Goal: Task Accomplishment & Management: Complete application form

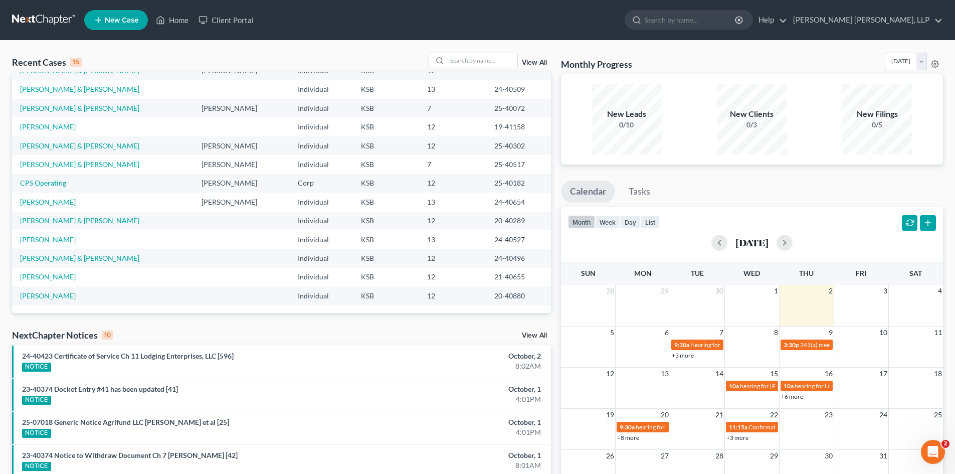
click at [98, 18] on icon at bounding box center [98, 20] width 9 height 12
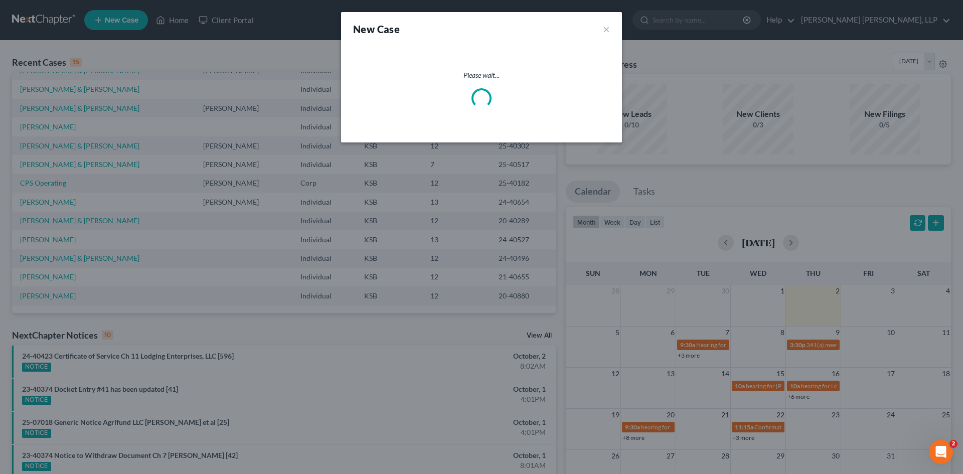
select select "31"
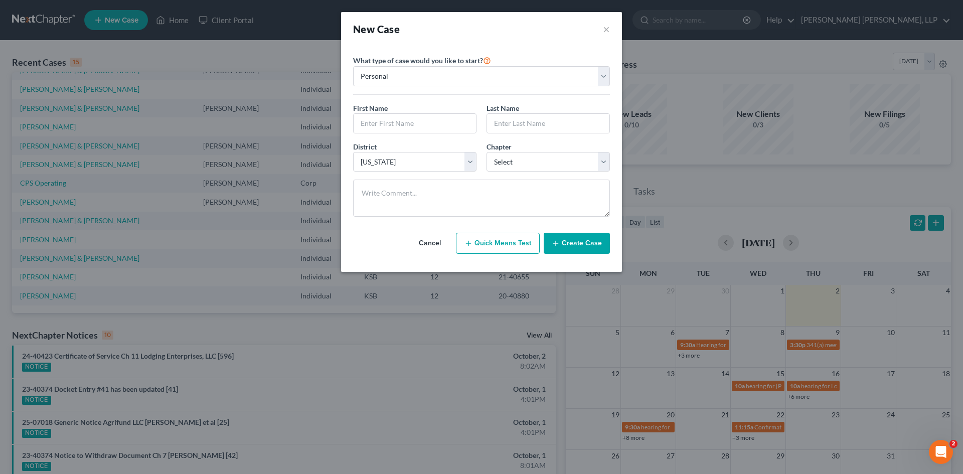
click at [587, 248] on button "Create Case" at bounding box center [577, 243] width 66 height 21
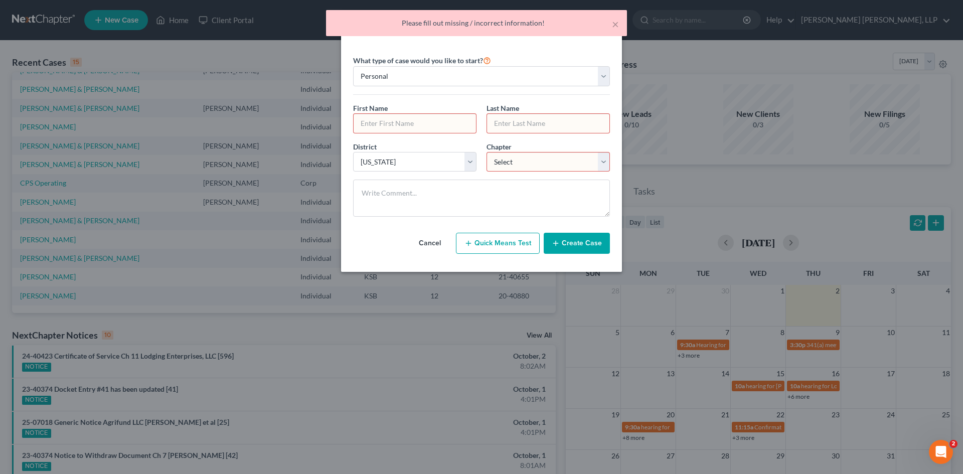
click at [396, 123] on input "text" at bounding box center [415, 123] width 122 height 19
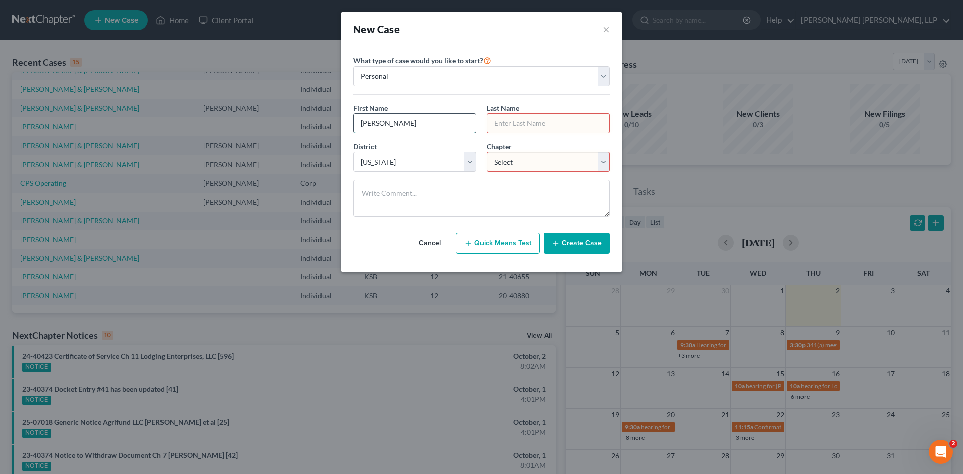
type input "Tyrrell"
type input "Tankersley"
click at [501, 164] on select "Select 7 11 12 13" at bounding box center [547, 162] width 123 height 20
click at [578, 244] on button "Create Case" at bounding box center [577, 243] width 66 height 21
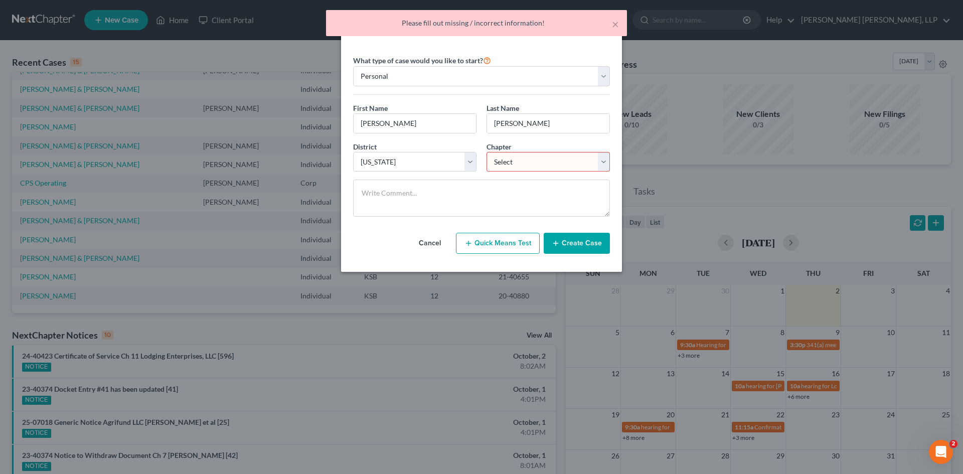
click at [544, 168] on select "Select 7 11 12 13" at bounding box center [547, 162] width 123 height 20
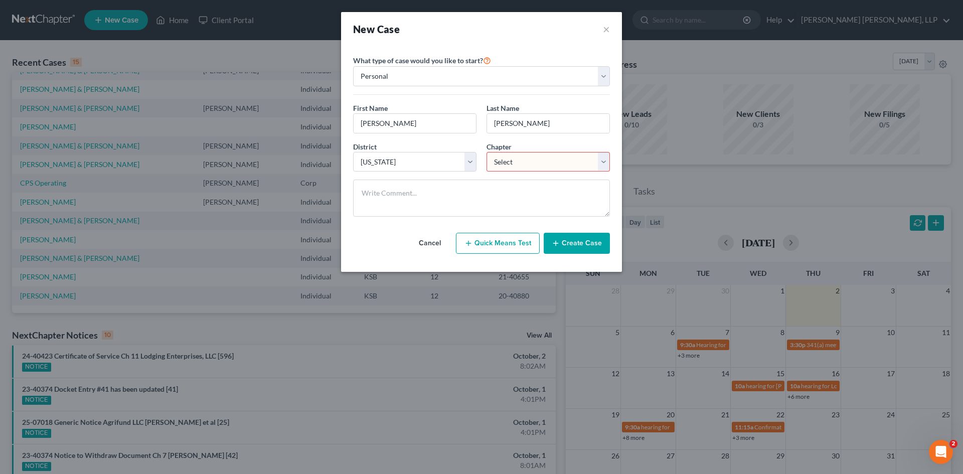
click at [595, 241] on button "Create Case" at bounding box center [577, 243] width 66 height 21
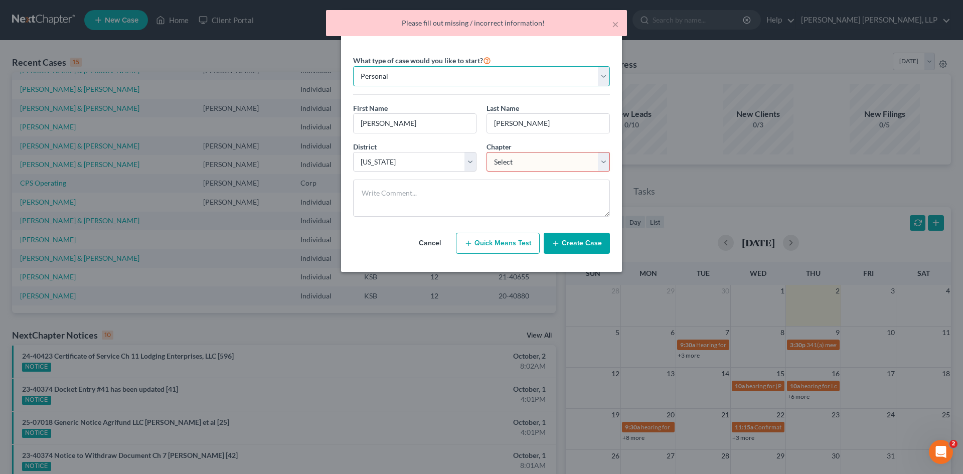
click at [501, 74] on select "Personal Business" at bounding box center [481, 76] width 257 height 20
click at [521, 155] on select "Select 7 11 12 13" at bounding box center [547, 162] width 123 height 20
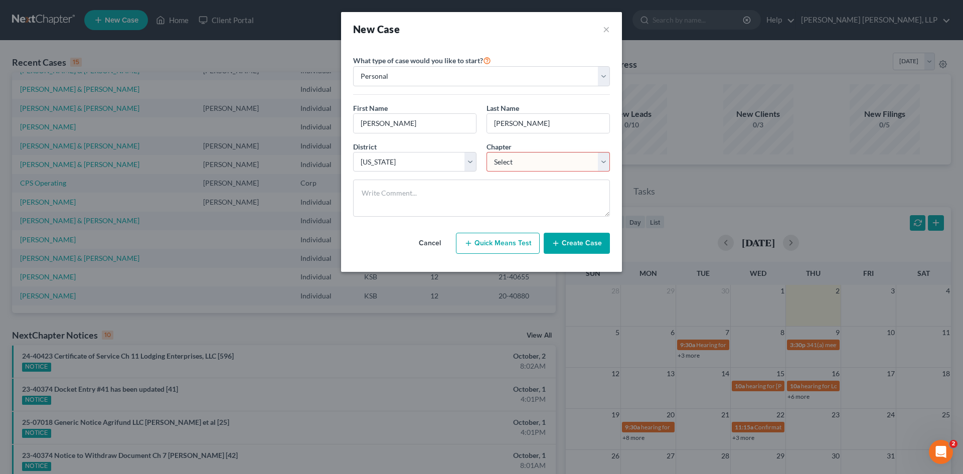
click at [495, 246] on button "Quick Means Test" at bounding box center [498, 243] width 84 height 21
select select "17"
select select "0"
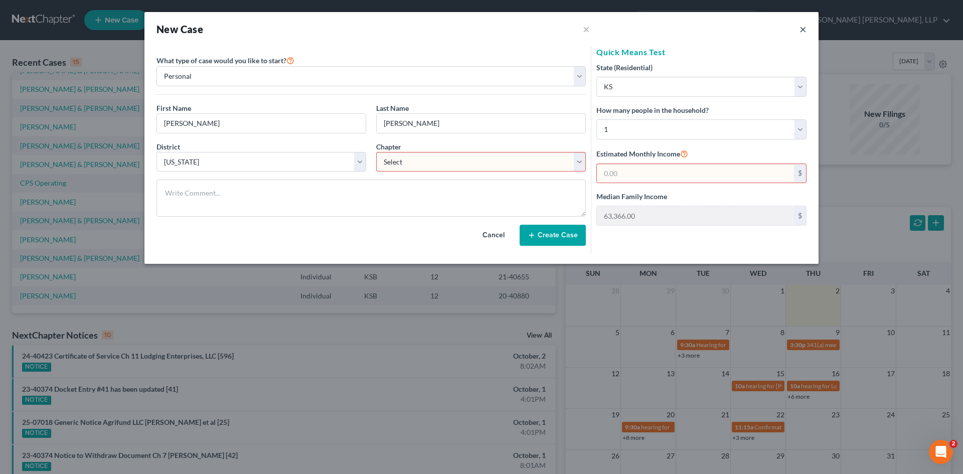
click at [800, 35] on button "×" at bounding box center [802, 29] width 7 height 12
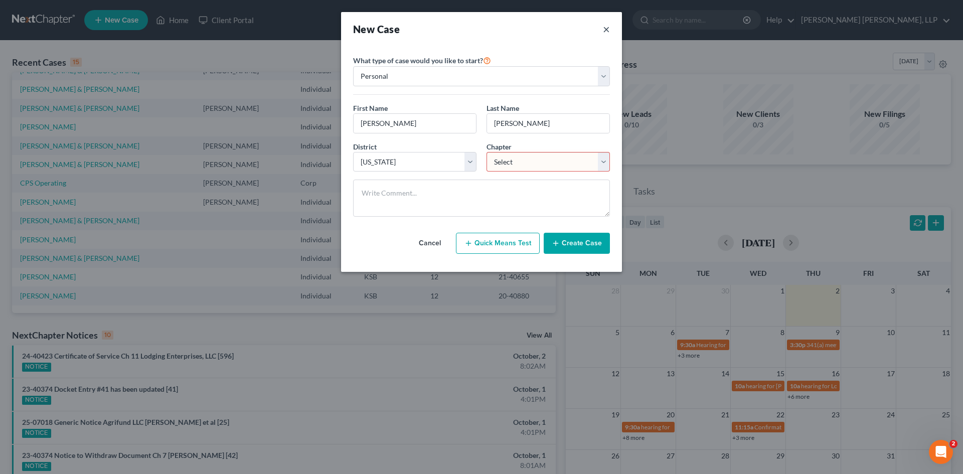
click at [607, 33] on button "×" at bounding box center [606, 29] width 7 height 14
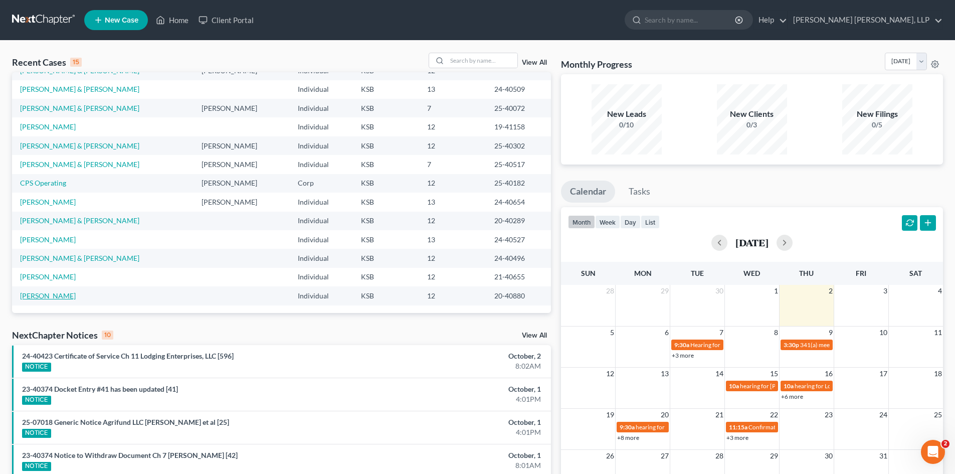
click at [43, 295] on link "[PERSON_NAME]" at bounding box center [48, 295] width 56 height 9
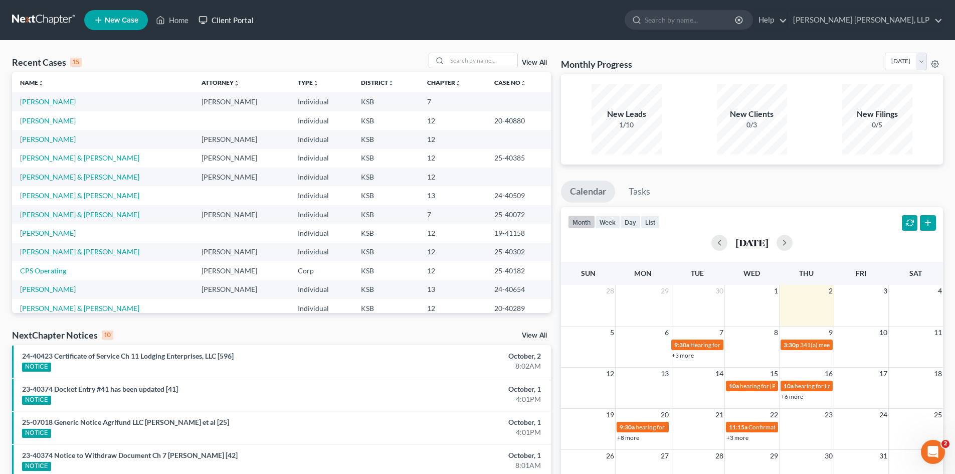
click at [241, 22] on link "Client Portal" at bounding box center [226, 20] width 65 height 18
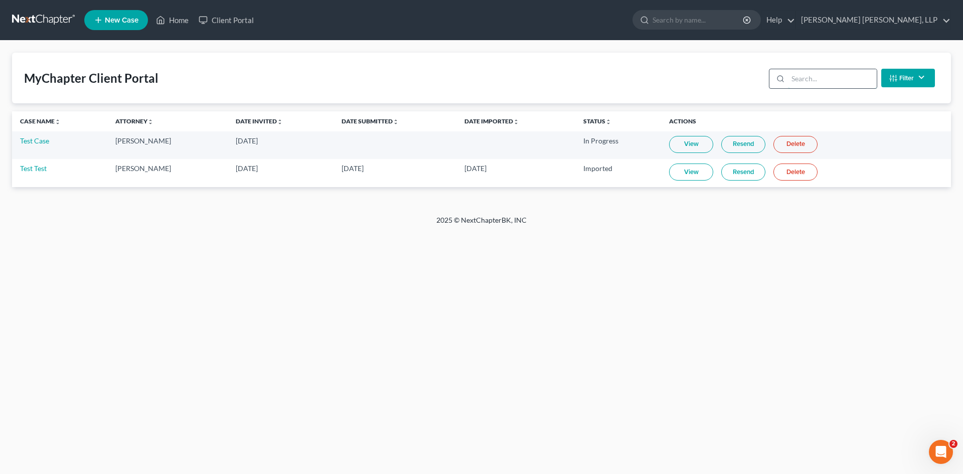
click at [792, 79] on input "search" at bounding box center [832, 78] width 89 height 19
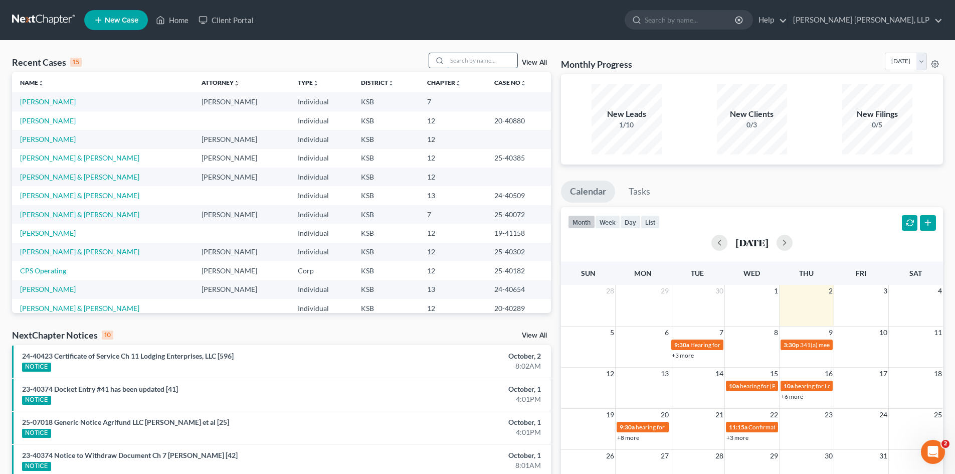
click at [464, 63] on input "search" at bounding box center [482, 60] width 70 height 15
click at [480, 55] on input "search" at bounding box center [482, 60] width 70 height 15
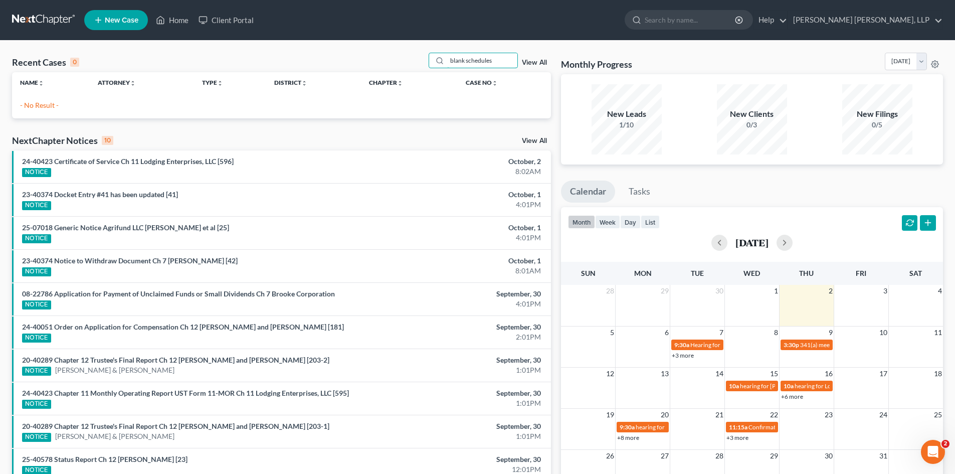
type input "blank schedules"
click at [173, 22] on link "Home" at bounding box center [172, 20] width 43 height 18
click at [175, 16] on link "Home" at bounding box center [172, 20] width 43 height 18
click at [238, 18] on link "Client Portal" at bounding box center [226, 20] width 65 height 18
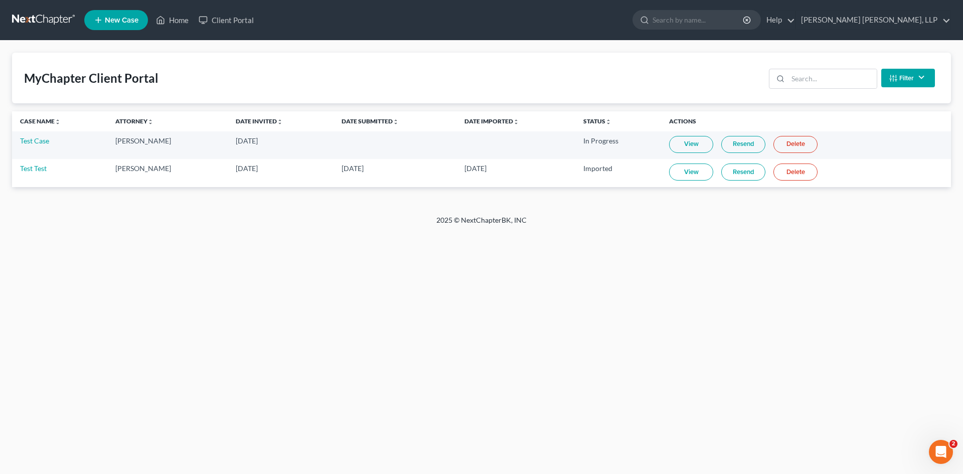
click at [700, 142] on link "View" at bounding box center [691, 144] width 44 height 17
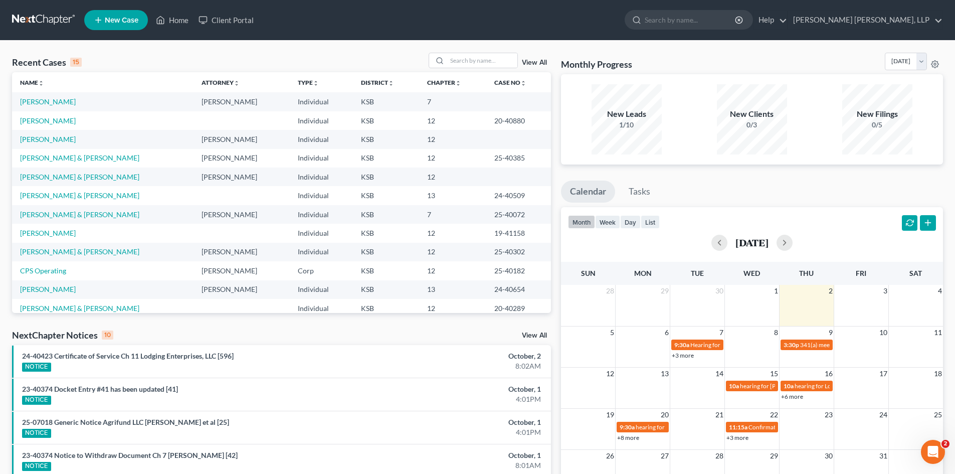
click at [23, 15] on link at bounding box center [44, 20] width 64 height 18
click at [62, 98] on link "[PERSON_NAME]" at bounding box center [48, 101] width 56 height 9
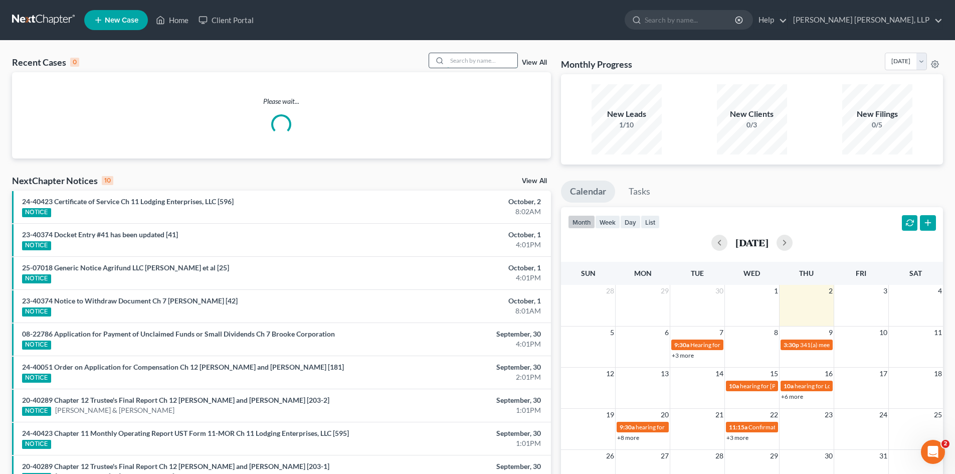
click at [487, 58] on input "search" at bounding box center [482, 60] width 70 height 15
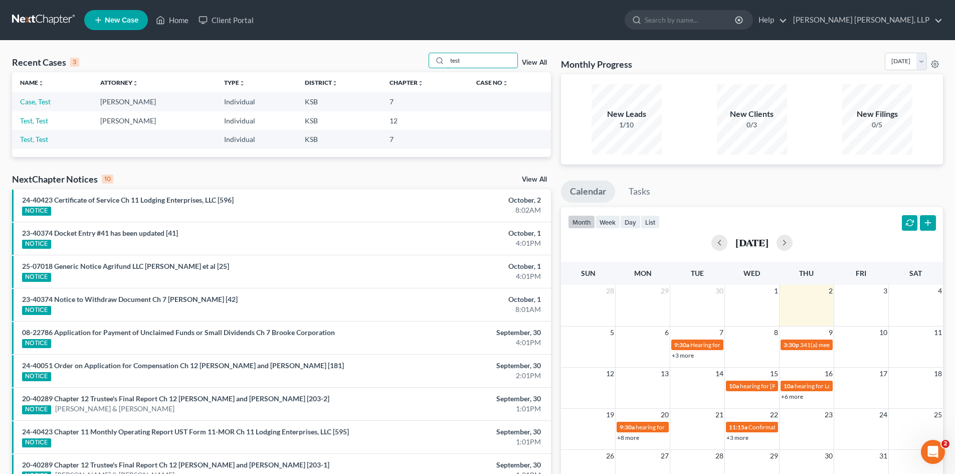
type input "test"
click at [43, 23] on link at bounding box center [44, 20] width 64 height 18
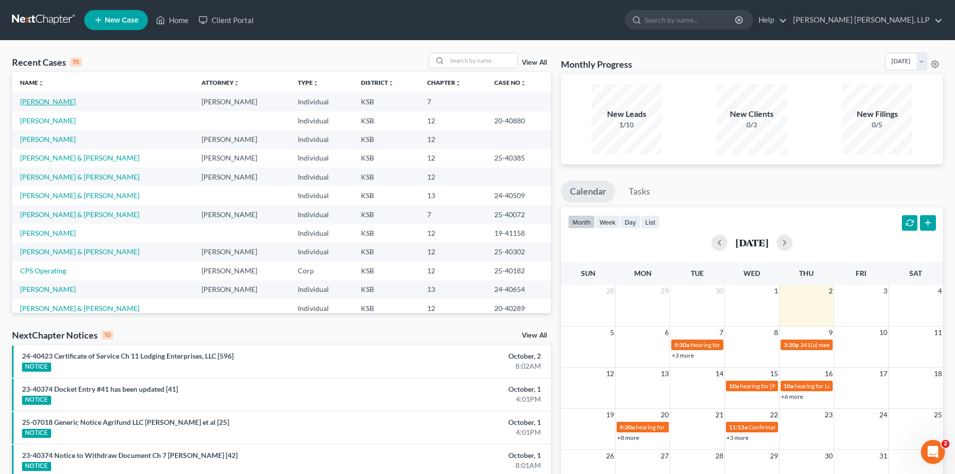
click at [58, 103] on link "[PERSON_NAME]" at bounding box center [48, 101] width 56 height 9
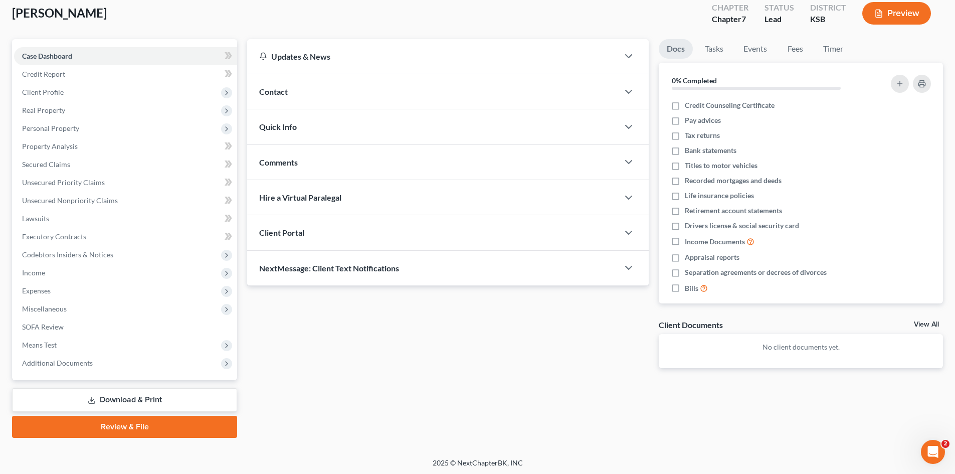
scroll to position [59, 0]
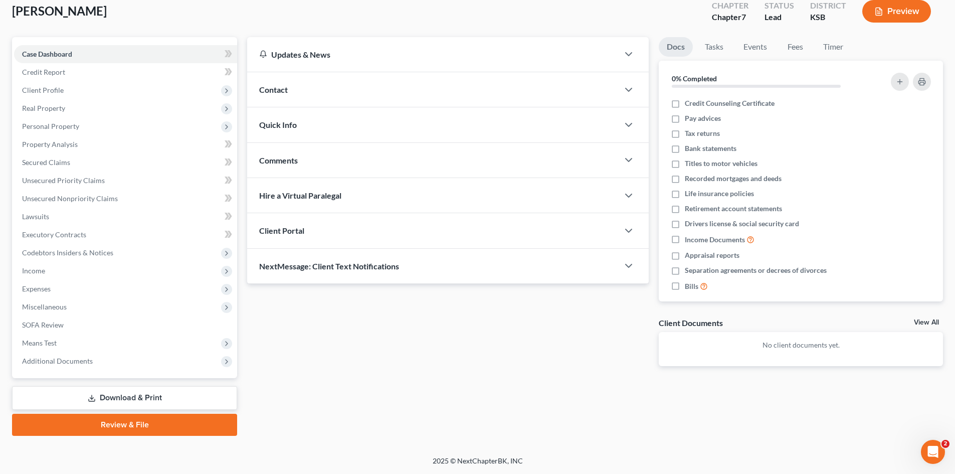
click at [120, 393] on link "Download & Print" at bounding box center [124, 398] width 225 height 24
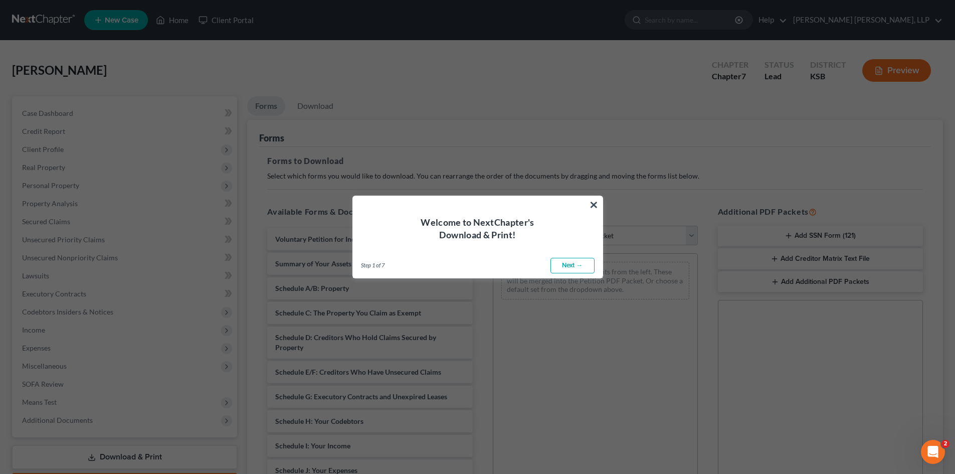
click at [577, 269] on link "Next →" at bounding box center [573, 266] width 44 height 16
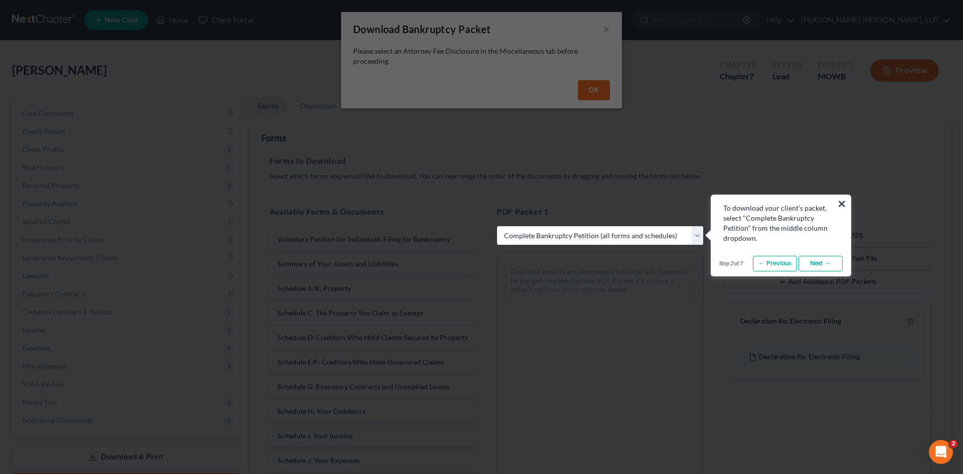
click at [810, 268] on link "Next →" at bounding box center [820, 264] width 44 height 16
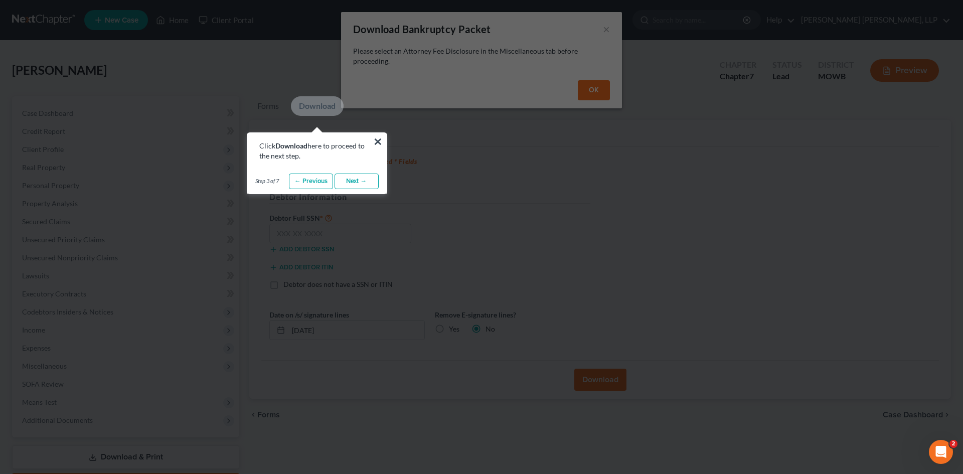
click at [369, 177] on link "Next →" at bounding box center [357, 182] width 44 height 16
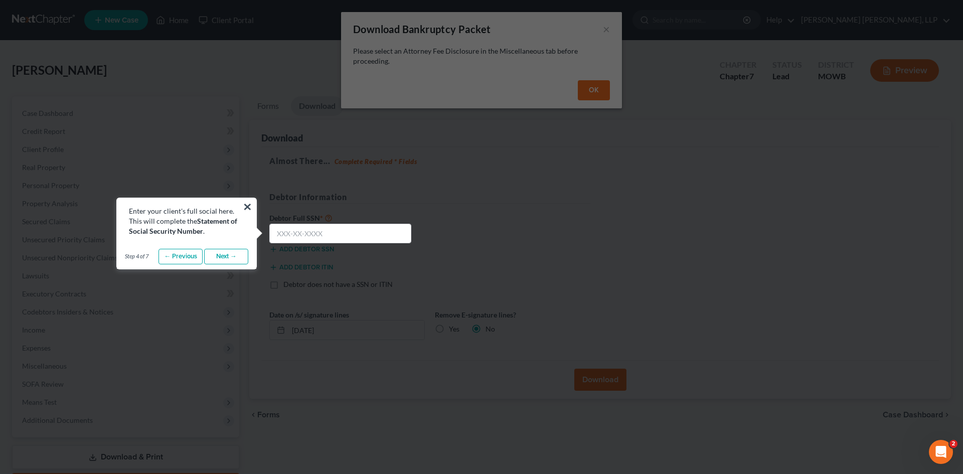
click at [245, 259] on link "Next →" at bounding box center [226, 257] width 44 height 16
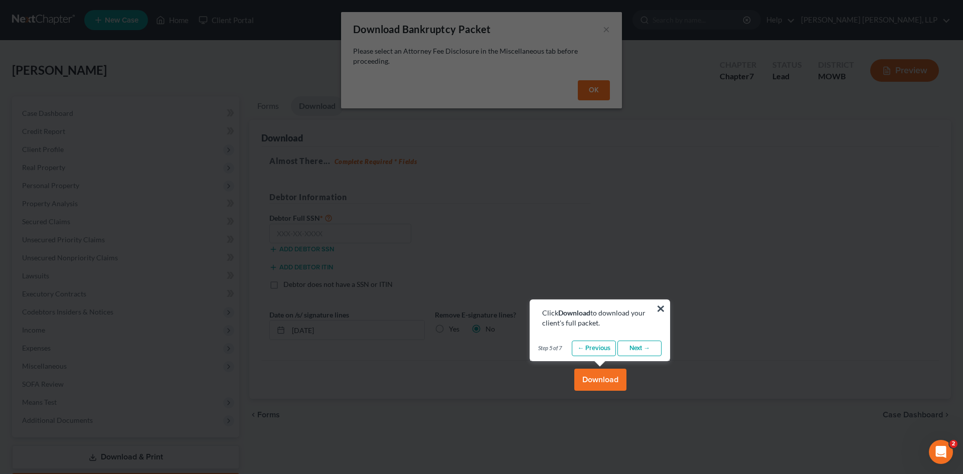
click at [664, 347] on div "Step 5 of 7 ← Previous Next → Done" at bounding box center [599, 348] width 139 height 25
click at [658, 308] on button "×" at bounding box center [661, 308] width 10 height 16
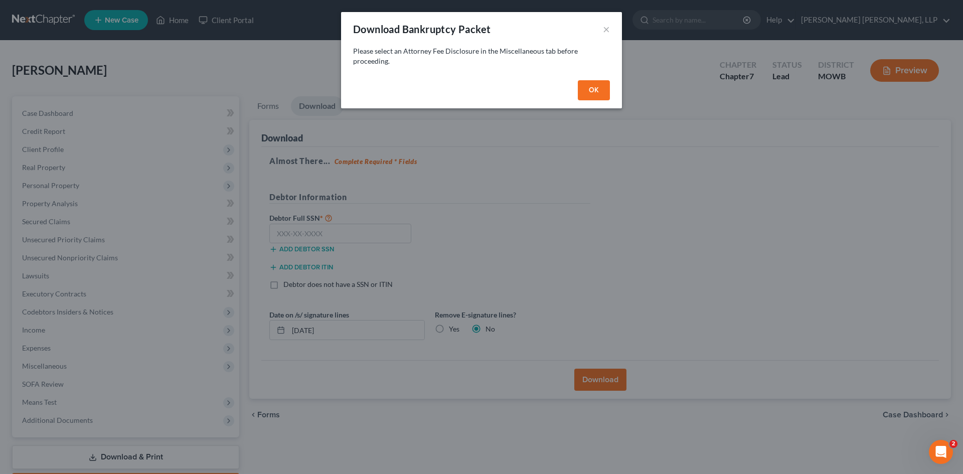
click at [590, 95] on button "OK" at bounding box center [594, 90] width 32 height 20
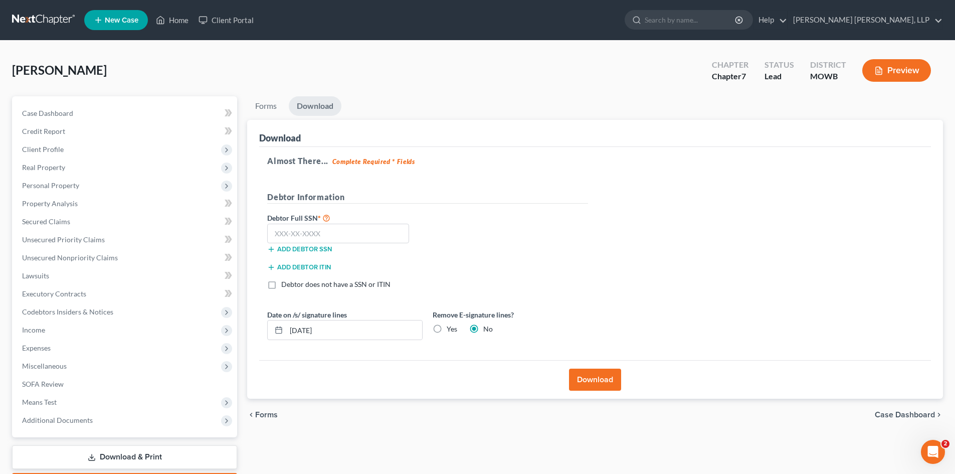
drag, startPoint x: 601, startPoint y: 387, endPoint x: 452, endPoint y: 411, distance: 151.5
click at [452, 411] on ui-view "Forms Download Forms Forms to Download Select which forms you would like to dow…" at bounding box center [595, 263] width 696 height 335
click at [607, 373] on button "Download" at bounding box center [595, 380] width 52 height 22
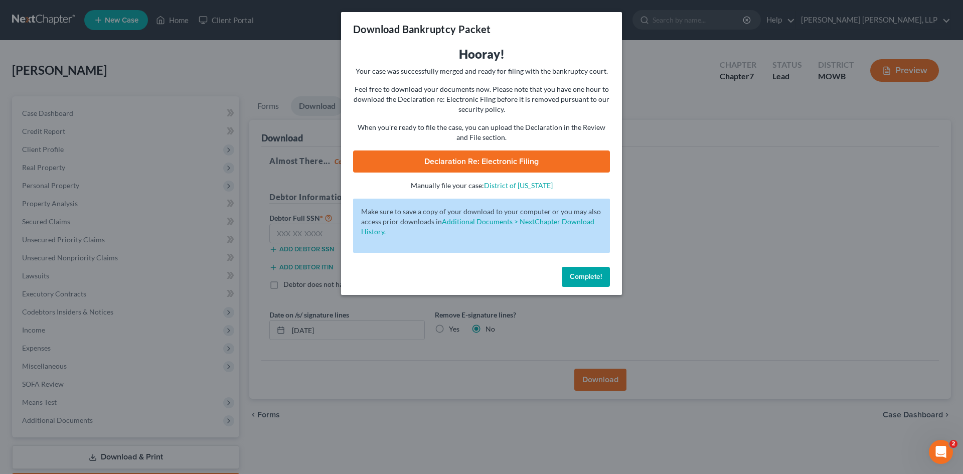
click at [596, 278] on span "Complete!" at bounding box center [586, 276] width 32 height 9
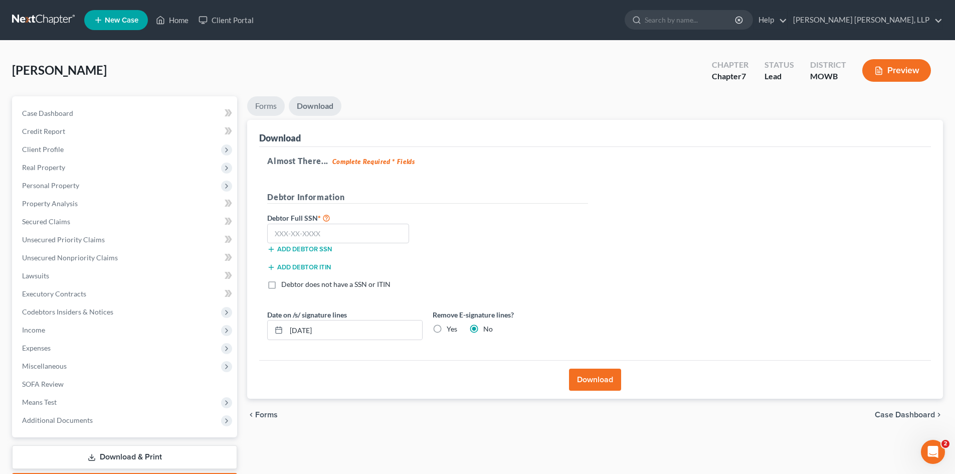
click at [272, 104] on link "Forms" at bounding box center [266, 106] width 38 height 20
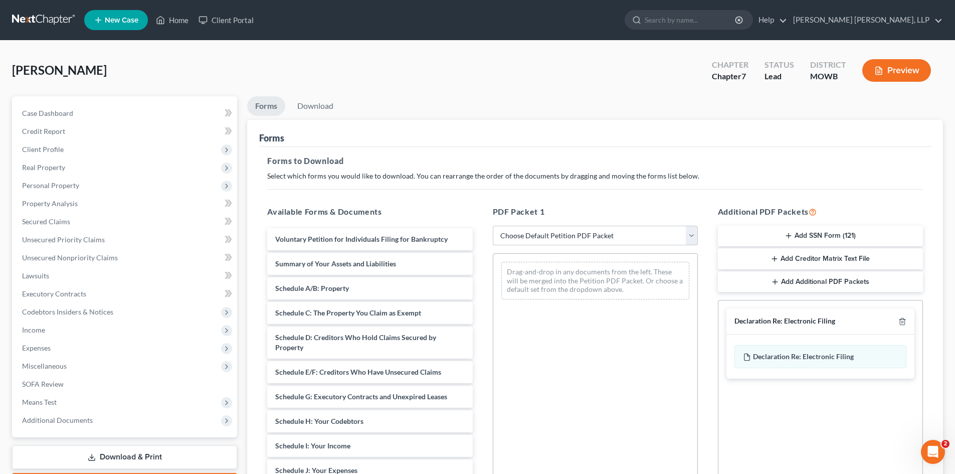
click at [564, 237] on select "Choose Default Petition PDF Packet Complete Bankruptcy Petition (all forms and …" at bounding box center [595, 236] width 205 height 20
select select "0"
click at [496, 226] on select "Choose Default Petition PDF Packet Complete Bankruptcy Petition (all forms and …" at bounding box center [595, 236] width 205 height 20
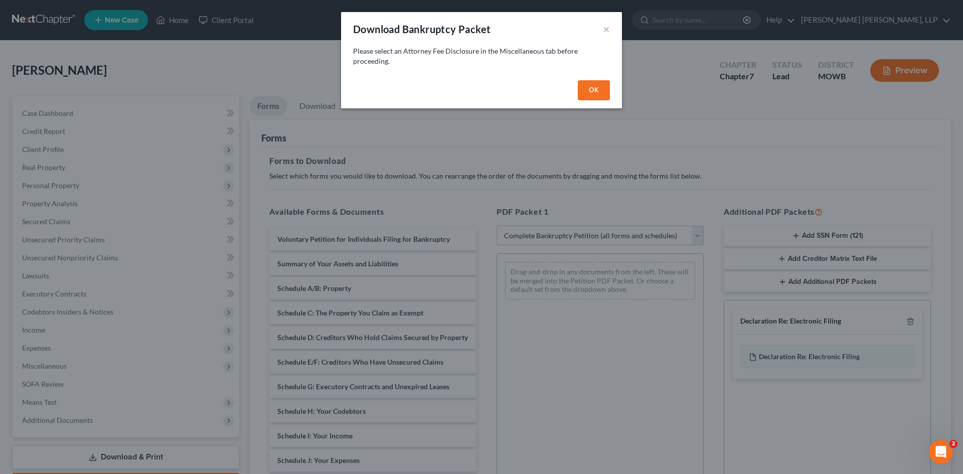
click at [588, 93] on button "OK" at bounding box center [594, 90] width 32 height 20
select select
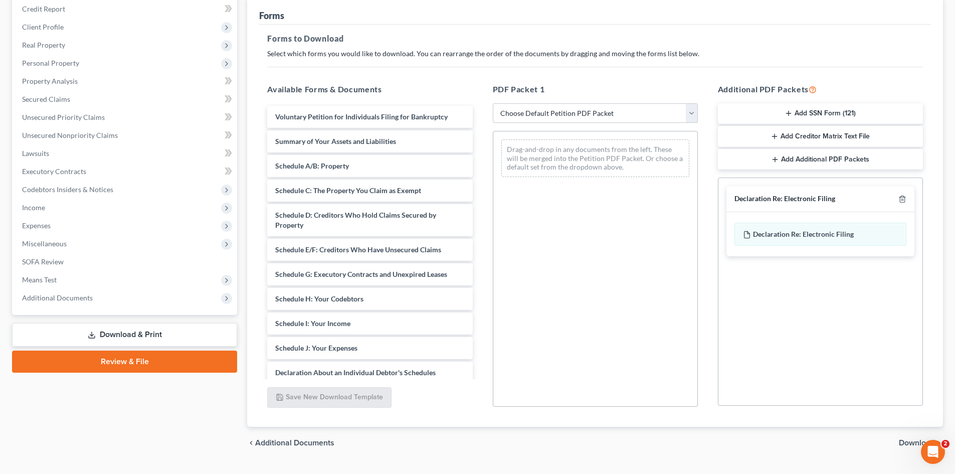
scroll to position [145, 0]
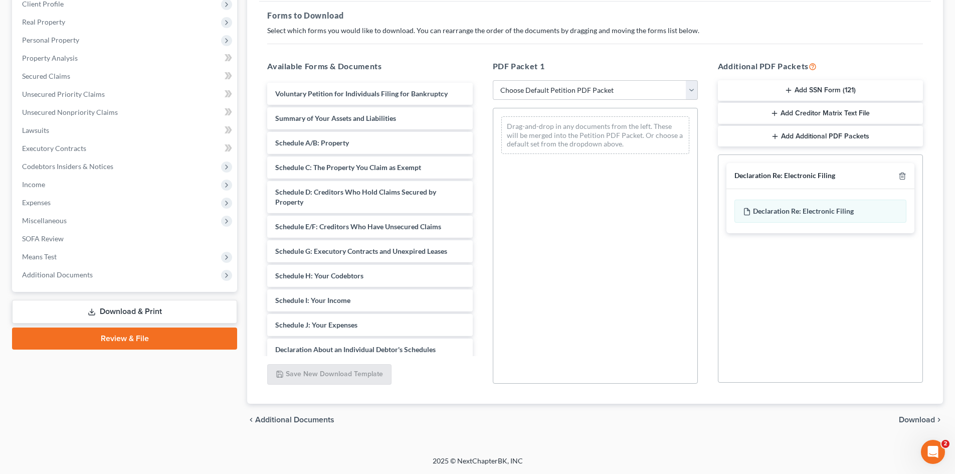
click at [929, 422] on span "Download" at bounding box center [917, 420] width 36 height 8
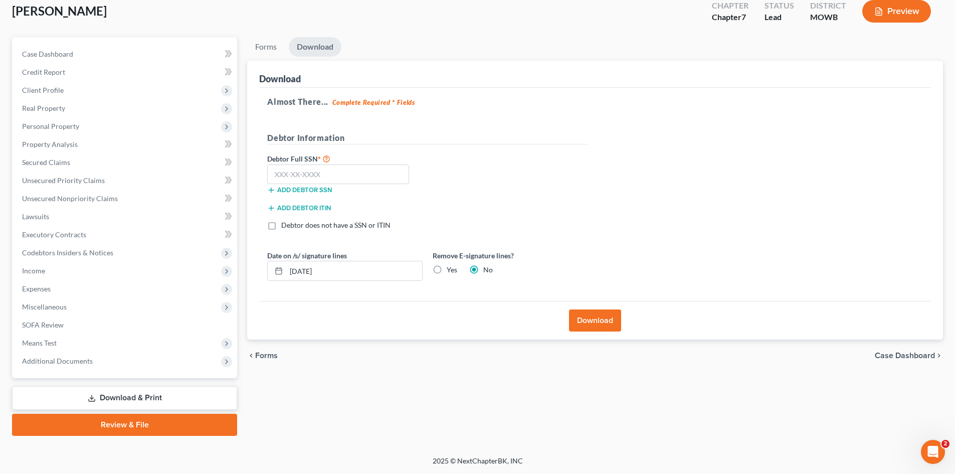
click at [588, 321] on button "Download" at bounding box center [595, 320] width 52 height 22
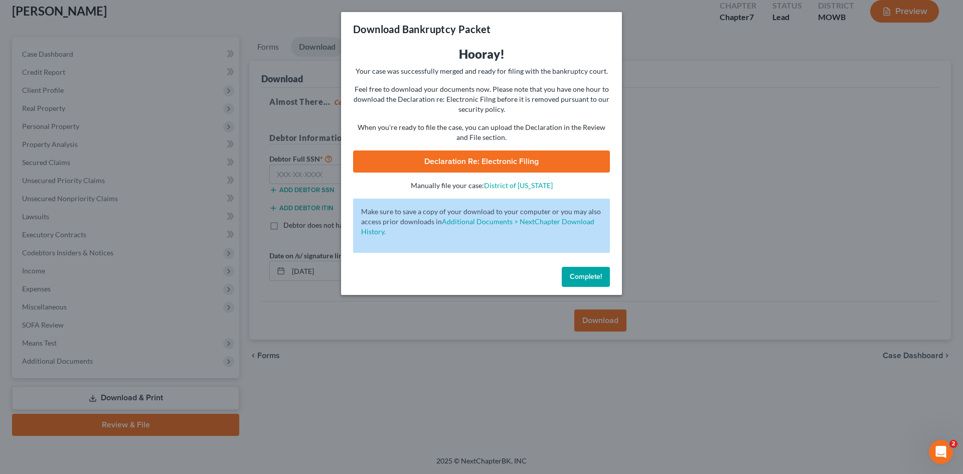
click at [520, 159] on span "Declaration Re: Electronic Filing" at bounding box center [481, 161] width 114 height 10
click at [677, 314] on div "Download Bankruptcy Packet Hooray! Your case was successfully merged and ready …" at bounding box center [481, 237] width 963 height 474
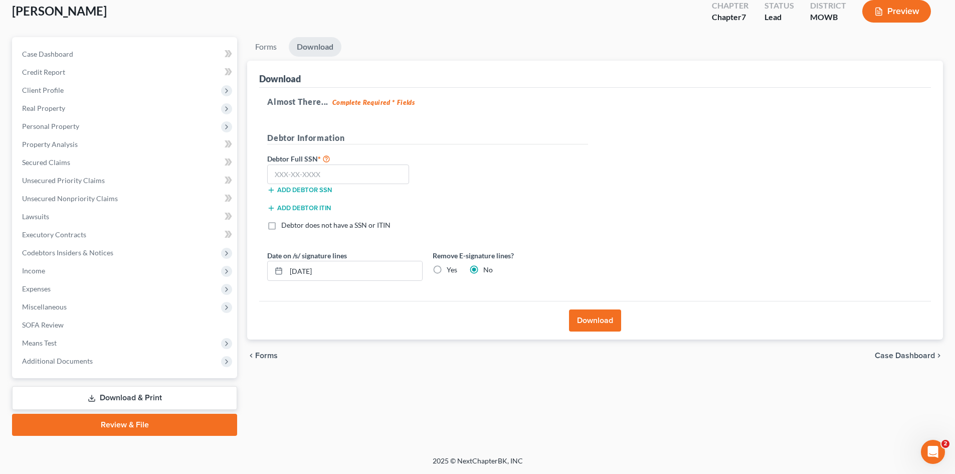
click at [57, 398] on link "Download & Print" at bounding box center [124, 398] width 225 height 24
click at [98, 398] on link "Download & Print" at bounding box center [124, 398] width 225 height 24
click at [109, 426] on link "Review & File" at bounding box center [124, 425] width 225 height 22
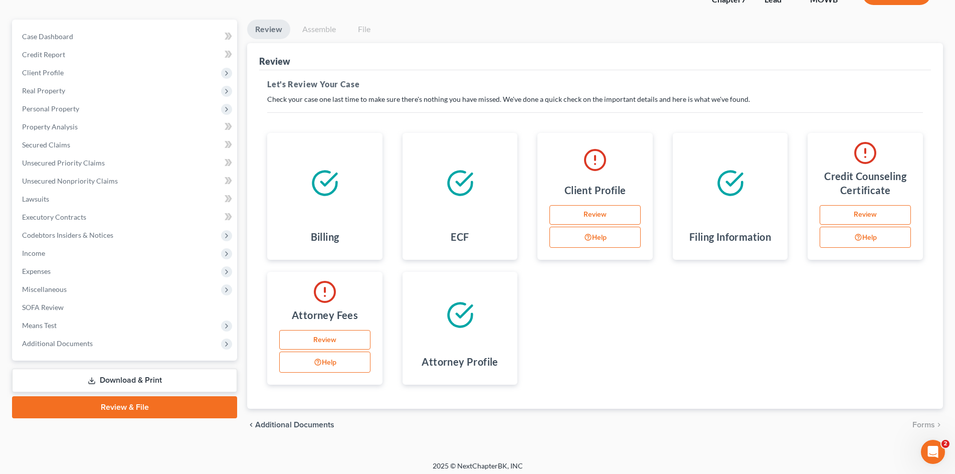
scroll to position [82, 0]
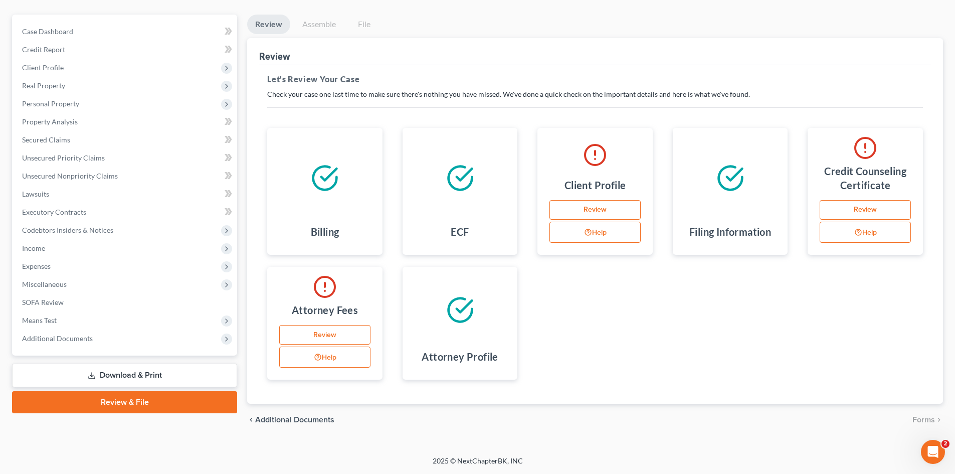
click at [290, 424] on span "Additional Documents" at bounding box center [294, 420] width 79 height 8
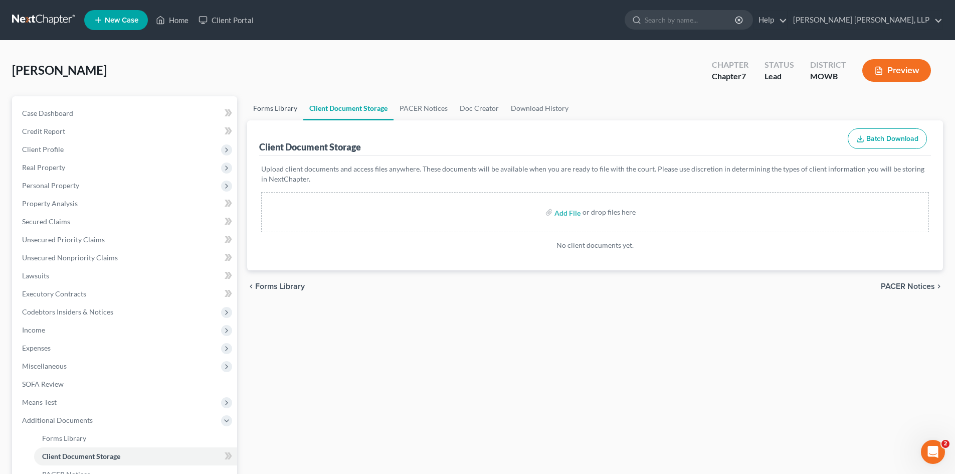
click at [283, 110] on link "Forms Library" at bounding box center [275, 108] width 56 height 24
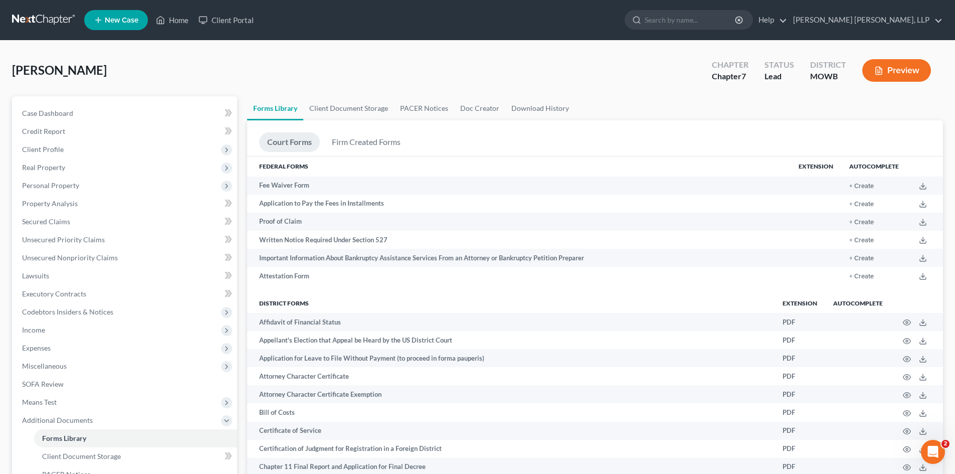
click at [911, 72] on button "Preview" at bounding box center [897, 70] width 69 height 23
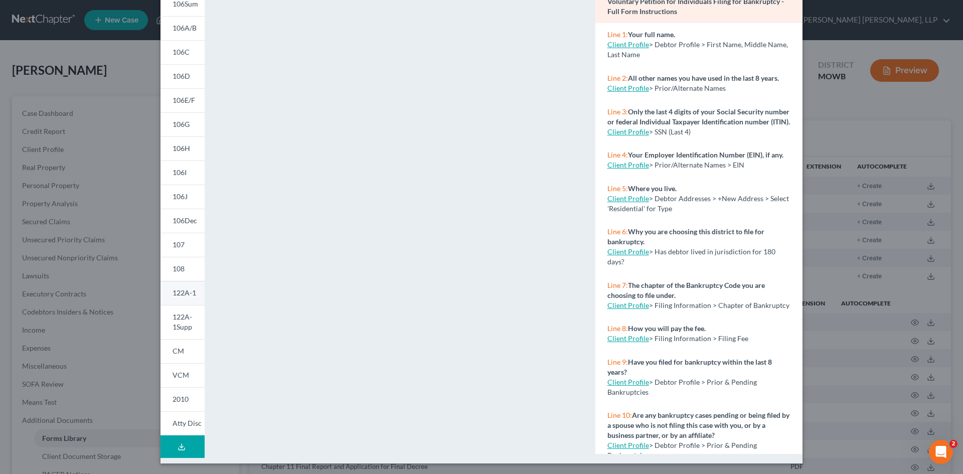
scroll to position [92, 0]
click at [187, 440] on button "Download Draft" at bounding box center [182, 445] width 44 height 23
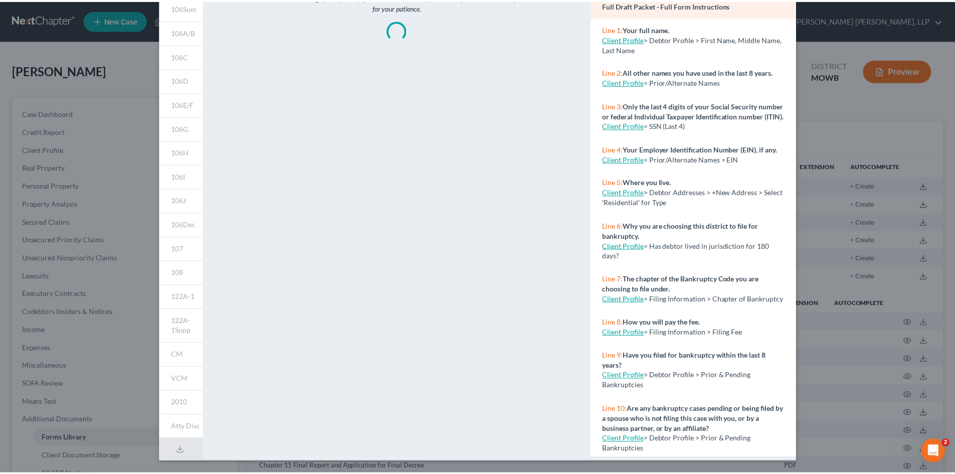
scroll to position [0, 0]
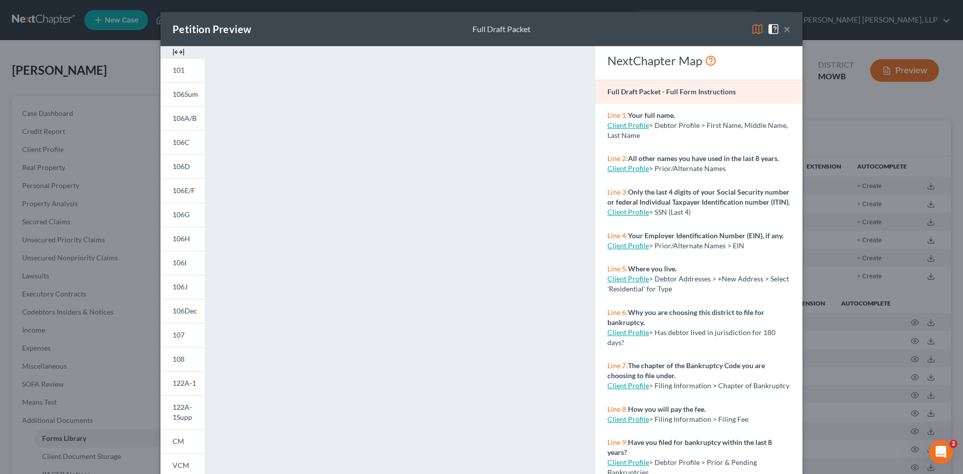
click at [783, 29] on button "×" at bounding box center [786, 29] width 7 height 12
